Goal: Task Accomplishment & Management: Use online tool/utility

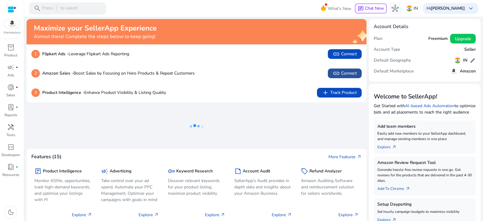
click at [344, 71] on span "link Connect" at bounding box center [345, 73] width 24 height 7
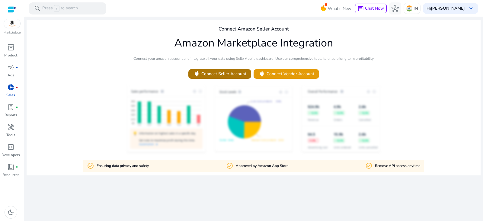
click at [220, 75] on span "power Connect Seller Account" at bounding box center [219, 73] width 53 height 7
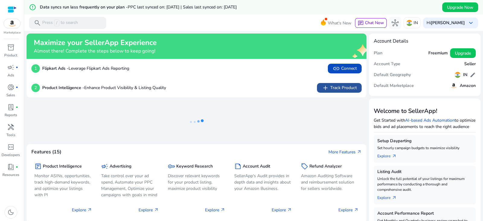
click at [340, 89] on span "add Track Product" at bounding box center [339, 87] width 35 height 7
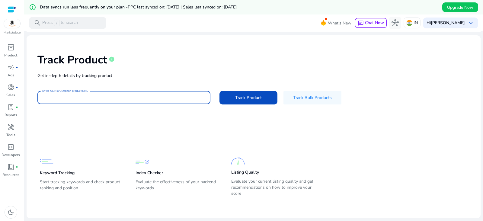
click at [114, 94] on input "Enter ASIN or Amazon product URL" at bounding box center [123, 97] width 163 height 7
paste input "**********"
type input "**********"
click at [254, 99] on span "Track Product" at bounding box center [248, 97] width 27 height 6
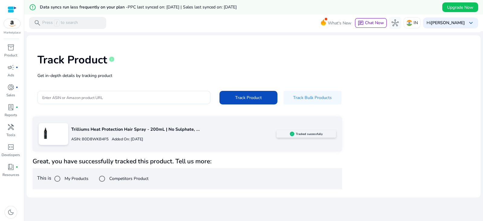
click at [448, 118] on div "Trilliums Heat Protection Hair Spray - 200mL | No Sulphate, ... ASIN: B0D8WKB4F…" at bounding box center [254, 152] width 442 height 73
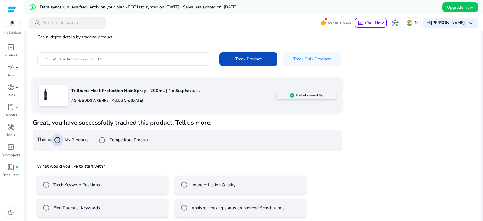
scroll to position [57, 0]
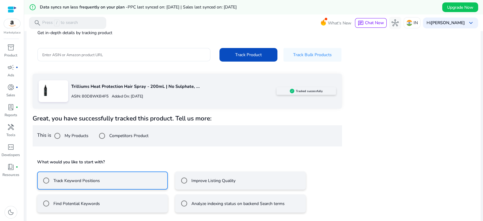
click at [228, 178] on label "Improve Listing Quality" at bounding box center [212, 180] width 45 height 6
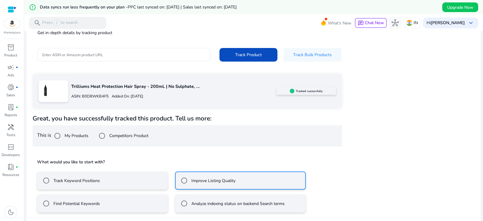
click at [85, 181] on label "Track Keyword Positions" at bounding box center [76, 180] width 48 height 6
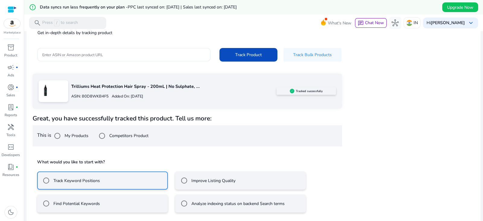
click at [76, 204] on label "Find Potential Keywords" at bounding box center [76, 203] width 48 height 6
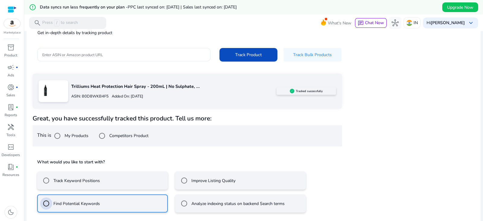
scroll to position [84, 0]
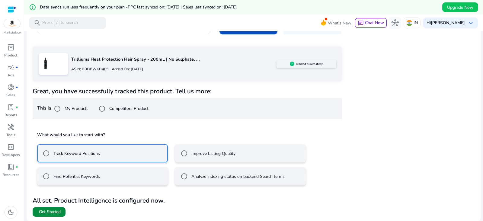
click at [44, 206] on span at bounding box center [49, 212] width 33 height 14
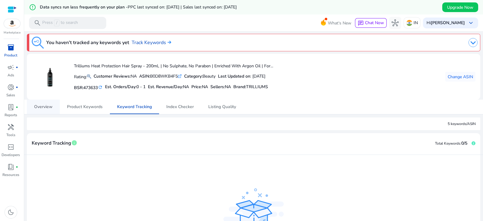
click at [42, 105] on span "Overview" at bounding box center [43, 107] width 18 height 4
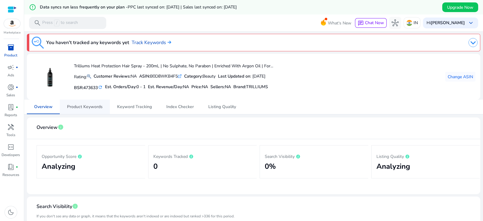
click at [76, 106] on span "Product Keywords" at bounding box center [85, 107] width 36 height 4
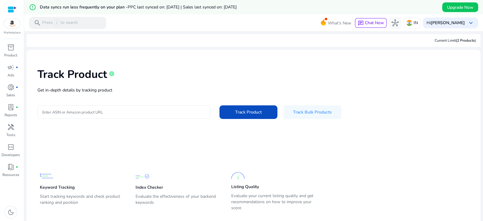
click at [92, 116] on div at bounding box center [123, 111] width 163 height 13
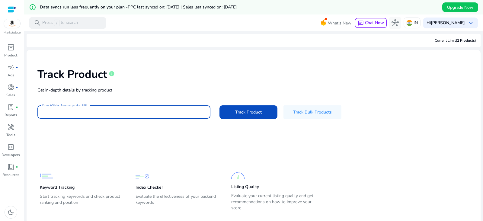
paste input "**********"
type input "**********"
click at [248, 112] on span "Track Product" at bounding box center [248, 112] width 27 height 6
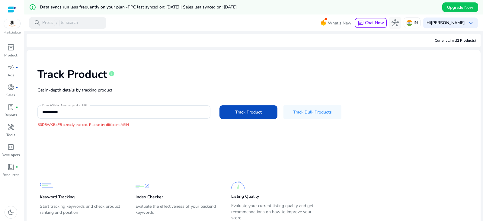
scroll to position [21, 0]
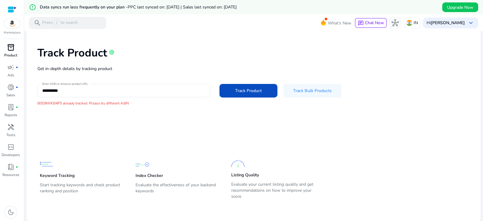
click at [10, 52] on div "inventory_2" at bounding box center [10, 48] width 17 height 10
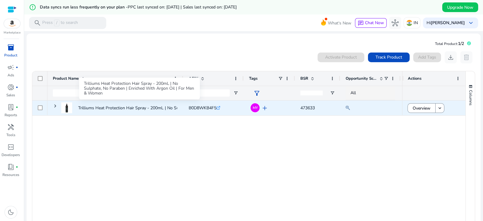
click at [136, 109] on p "Trilliums Heat Protection Hair Spray - 200mL | No Sulphate, No..." at bounding box center [139, 108] width 123 height 12
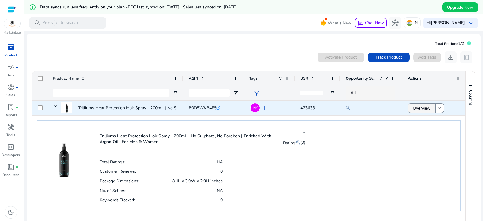
click at [425, 108] on span "Overview" at bounding box center [421, 108] width 18 height 12
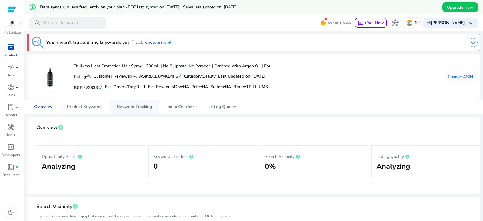
click at [136, 105] on span "Keyword Tracking" at bounding box center [134, 107] width 35 height 4
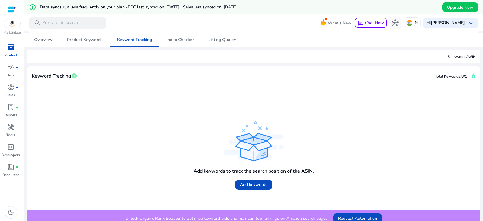
scroll to position [73, 0]
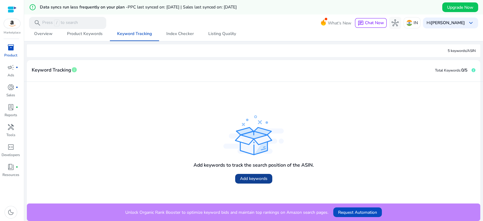
click at [264, 177] on span "Add keywords" at bounding box center [253, 178] width 27 height 6
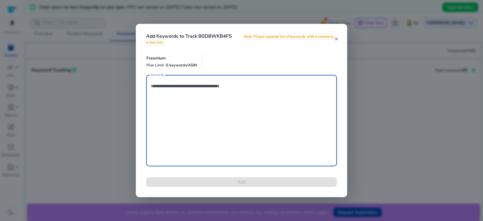
click at [336, 38] on mat-icon "close" at bounding box center [336, 38] width 5 height 5
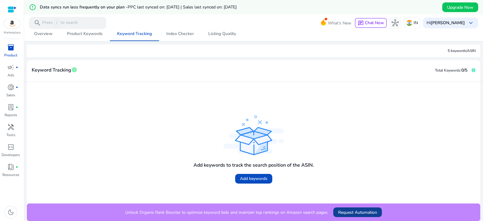
click at [344, 210] on span "Request Automation" at bounding box center [357, 212] width 39 height 6
click at [185, 34] on span "Index Checker" at bounding box center [179, 34] width 27 height 4
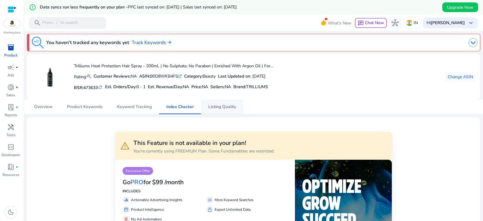
click at [221, 108] on span "Listing Quality" at bounding box center [222, 107] width 28 height 4
click at [220, 105] on span "Listing Quality" at bounding box center [222, 107] width 28 height 4
click at [149, 46] on link "Track Keywords" at bounding box center [152, 42] width 40 height 7
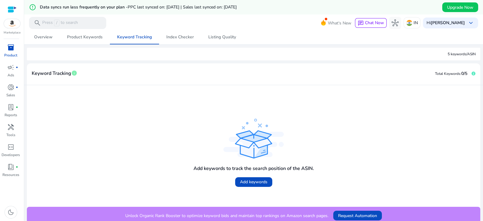
scroll to position [73, 0]
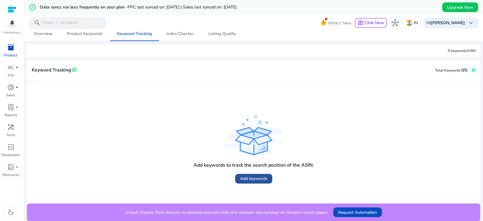
click at [244, 175] on span "Add keywords" at bounding box center [253, 178] width 27 height 6
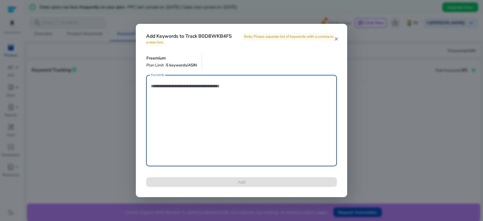
click at [176, 84] on textarea "Keywords" at bounding box center [241, 120] width 181 height 85
click at [336, 38] on mat-icon "close" at bounding box center [336, 38] width 5 height 5
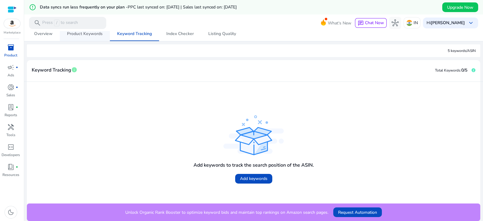
click at [83, 35] on span "Product Keywords" at bounding box center [85, 34] width 36 height 4
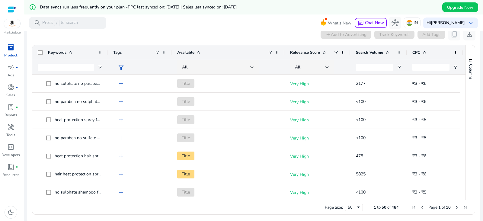
scroll to position [127, 0]
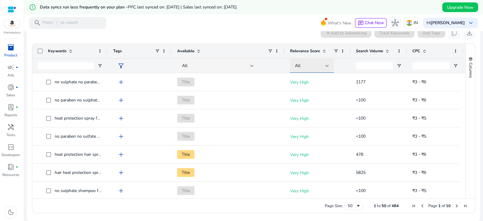
click at [325, 65] on div at bounding box center [327, 66] width 4 height 2
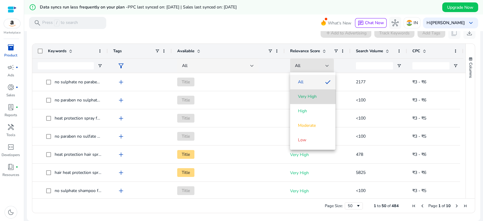
click at [318, 98] on span "Very High" at bounding box center [313, 97] width 36 height 6
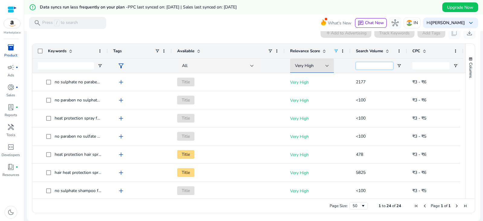
click at [368, 65] on input "Search Volume Filter Input" at bounding box center [374, 65] width 37 height 7
click at [388, 49] on span at bounding box center [387, 51] width 5 height 5
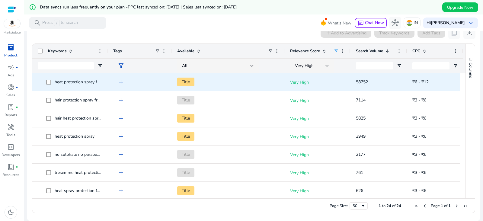
click at [124, 81] on span "add" at bounding box center [120, 81] width 7 height 7
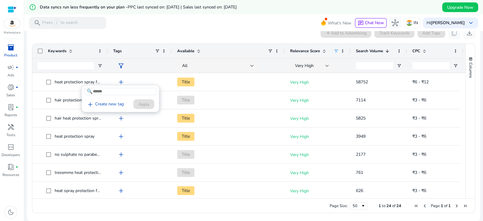
click at [66, 82] on div at bounding box center [241, 110] width 483 height 221
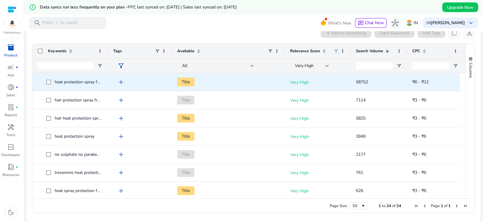
click at [66, 82] on span "heat protection spray for hair" at bounding box center [82, 82] width 55 height 6
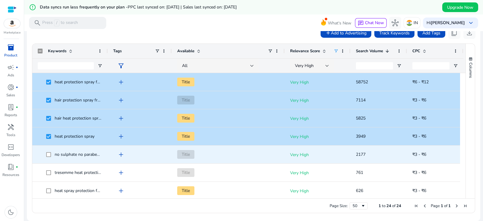
click at [50, 151] on span at bounding box center [50, 154] width 8 height 12
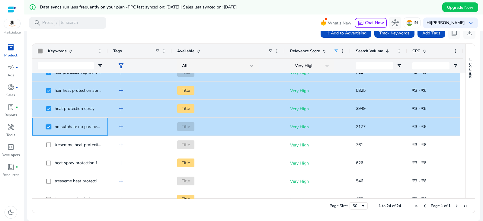
scroll to position [69, 0]
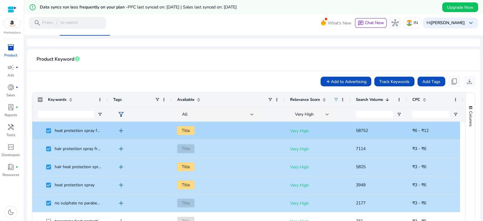
click at [75, 130] on span "heat protection spray for hair" at bounding box center [82, 131] width 55 height 6
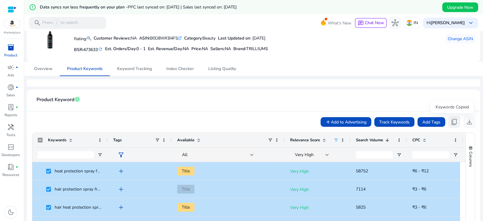
click at [453, 120] on span "content_copy" at bounding box center [454, 121] width 7 height 7
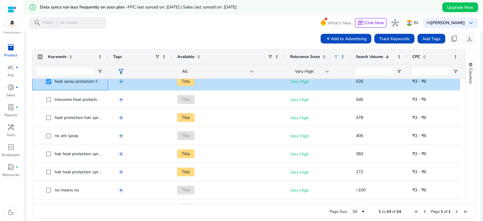
scroll to position [117, 0]
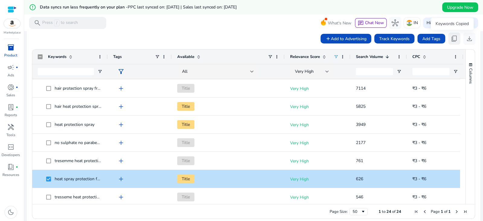
click at [451, 37] on span "content_copy" at bounding box center [454, 38] width 7 height 7
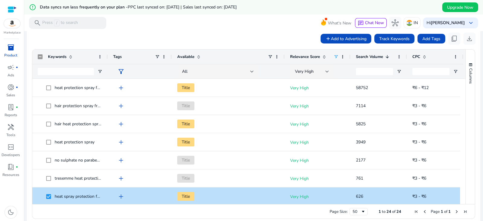
drag, startPoint x: 477, startPoint y: 106, endPoint x: 482, endPoint y: 43, distance: 63.0
click at [482, 43] on mat-sidenav-content "error_outline Data syncs run less frequently on your plan - PPC last synced on:…" at bounding box center [253, 110] width 459 height 221
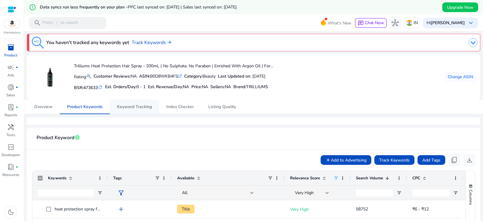
click at [115, 106] on link "Keyword Tracking" at bounding box center [134, 107] width 49 height 14
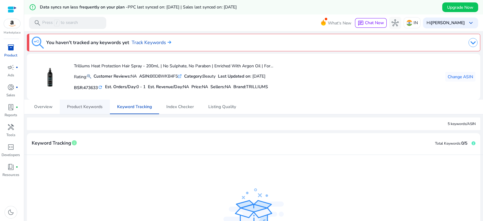
click at [90, 108] on span "Product Keywords" at bounding box center [85, 107] width 36 height 4
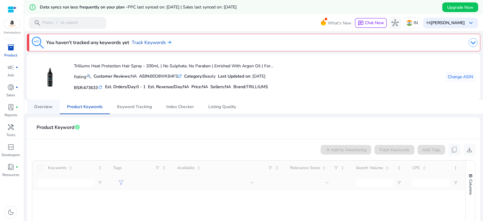
click at [54, 105] on link "Overview" at bounding box center [43, 107] width 33 height 14
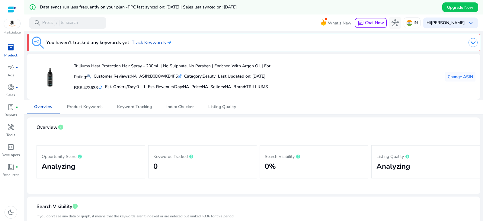
click at [408, 103] on div "Overview Product Keywords Keyword Tracking Index Checker Listing Quality" at bounding box center [253, 107] width 453 height 14
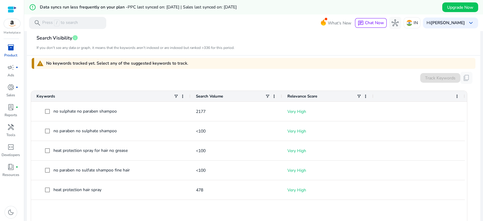
click at [232, 94] on div "Search Volume" at bounding box center [230, 96] width 69 height 8
click at [232, 94] on div "Search Volume 1" at bounding box center [230, 96] width 69 height 8
click at [231, 96] on div "Search Volume" at bounding box center [230, 96] width 69 height 8
click at [226, 96] on span at bounding box center [227, 96] width 5 height 5
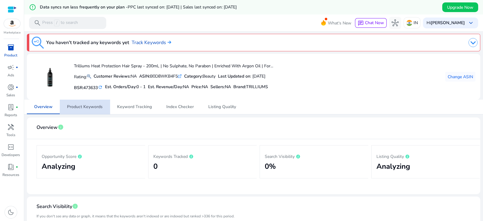
click at [94, 105] on span "Product Keywords" at bounding box center [85, 107] width 36 height 4
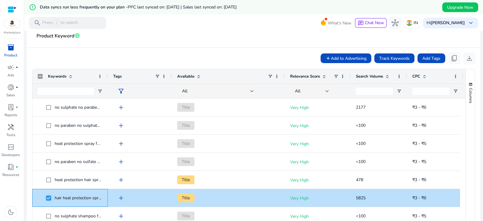
scroll to position [127, 0]
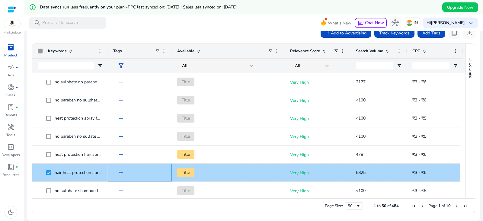
click at [123, 173] on span "add" at bounding box center [120, 172] width 7 height 7
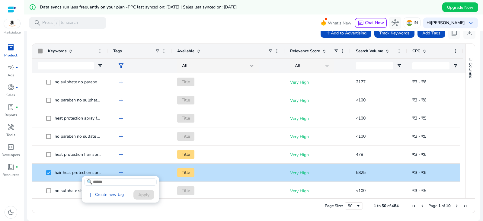
click at [69, 170] on div at bounding box center [241, 110] width 483 height 221
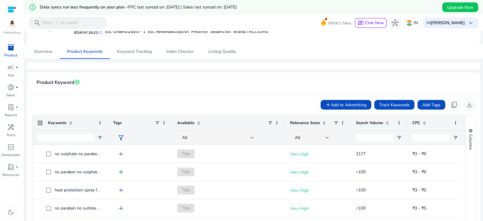
scroll to position [50, 0]
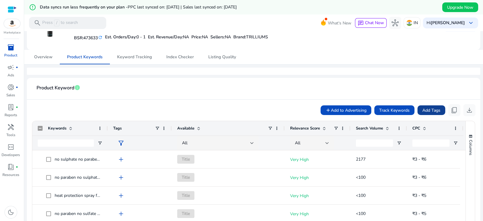
click at [426, 109] on span "Add Tags" at bounding box center [431, 110] width 18 height 6
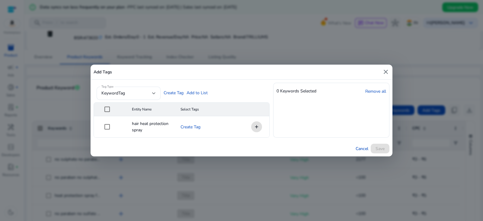
click at [387, 70] on mat-icon "close" at bounding box center [385, 71] width 7 height 7
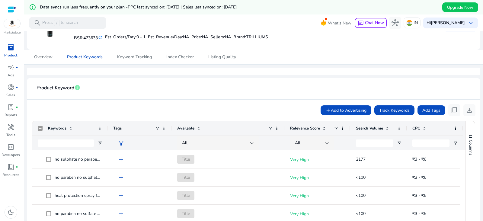
drag, startPoint x: 480, startPoint y: 119, endPoint x: 482, endPoint y: 181, distance: 62.5
click at [482, 181] on mat-sidenav-content "error_outline Data syncs run less frequently on your plan - PPC last synced on:…" at bounding box center [253, 110] width 459 height 221
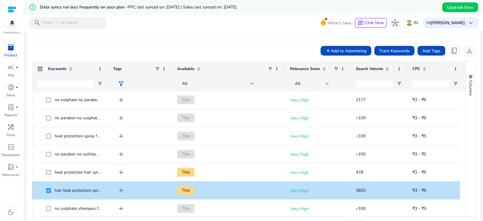
scroll to position [127, 0]
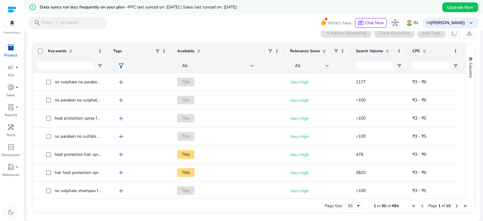
drag, startPoint x: 482, startPoint y: 94, endPoint x: 477, endPoint y: 41, distance: 52.8
click at [477, 41] on mat-sidenav-content "error_outline Data syncs run less frequently on your plan - PPC last synced on:…" at bounding box center [253, 110] width 459 height 221
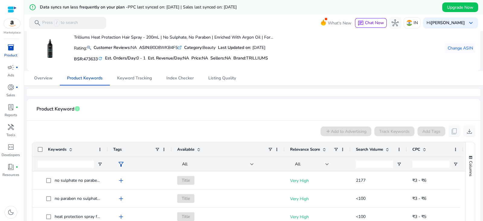
scroll to position [0, 0]
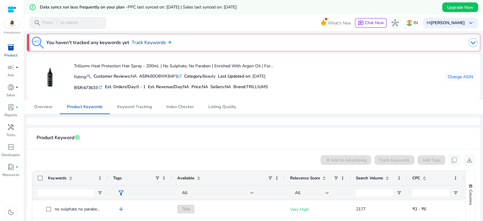
click at [156, 42] on link "Track Keywords" at bounding box center [152, 42] width 40 height 7
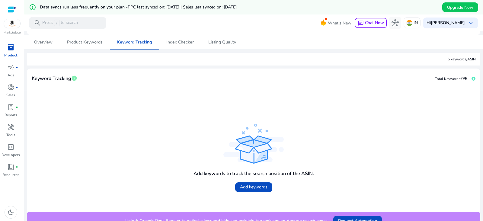
scroll to position [73, 0]
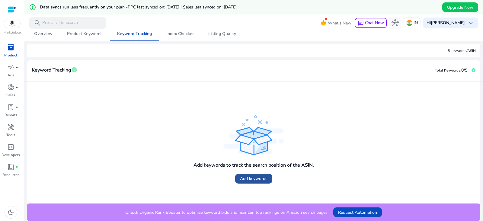
click at [263, 175] on span "Add keywords" at bounding box center [253, 178] width 27 height 6
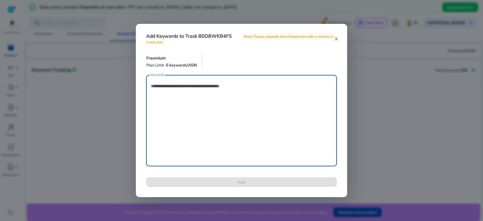
paste textarea "**********"
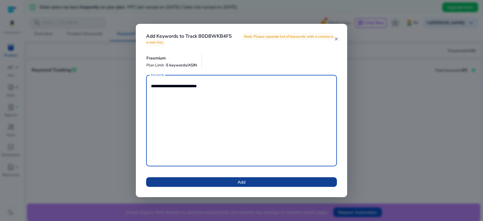
type textarea "**********"
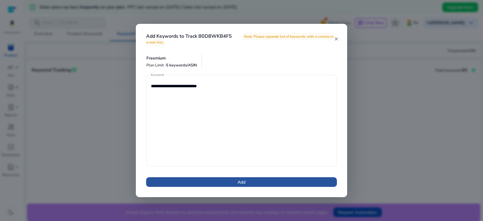
click at [215, 184] on span at bounding box center [241, 182] width 191 height 14
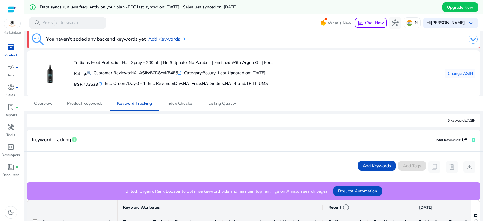
scroll to position [0, 0]
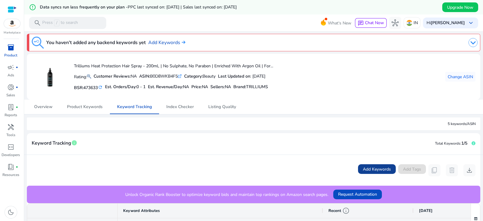
click at [376, 171] on span "Add Keywords" at bounding box center [377, 169] width 28 height 6
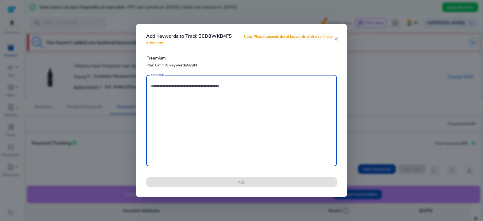
paste textarea "**********"
type textarea "**********"
click at [336, 40] on mat-icon "close" at bounding box center [336, 38] width 5 height 5
